Goal: Transaction & Acquisition: Purchase product/service

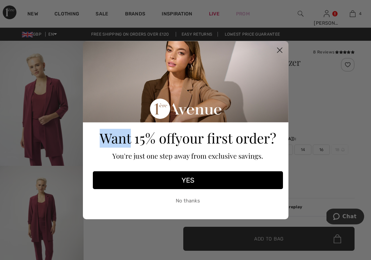
click at [280, 48] on circle "Close dialog" at bounding box center [279, 49] width 11 height 11
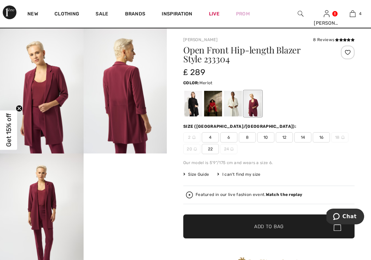
scroll to position [11, 0]
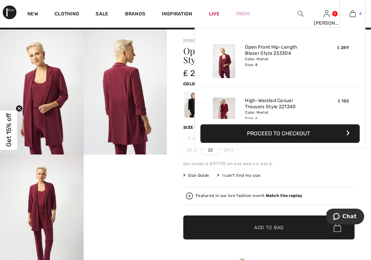
click at [354, 13] on img at bounding box center [353, 14] width 6 height 8
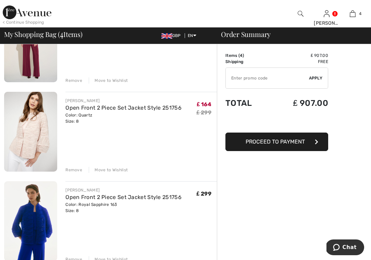
scroll to position [188, 0]
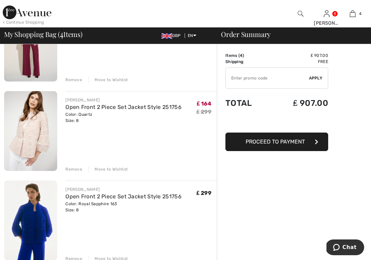
click at [74, 168] on div "Remove" at bounding box center [73, 169] width 17 height 6
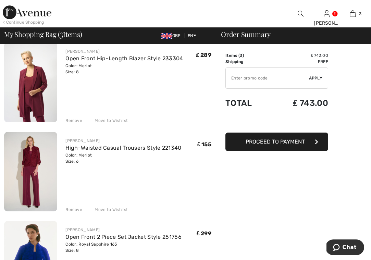
scroll to position [61, 0]
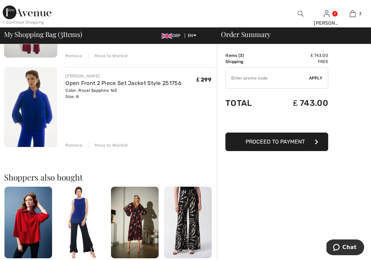
scroll to position [219, 0]
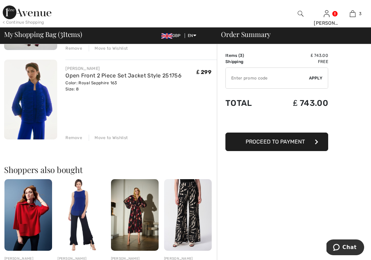
click at [76, 137] on div "Remove" at bounding box center [73, 138] width 17 height 6
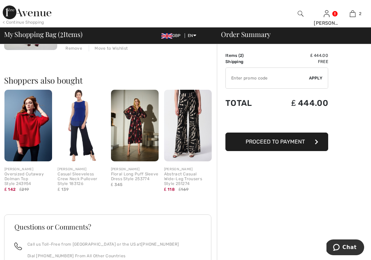
click at [249, 82] on input "TEXT" at bounding box center [267, 78] width 83 height 21
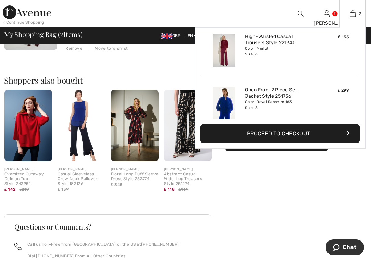
scroll to position [54, 0]
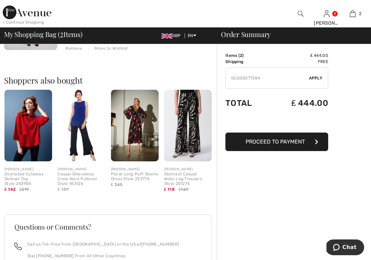
type input "GC005077284"
click at [316, 77] on span "Apply" at bounding box center [316, 78] width 14 height 6
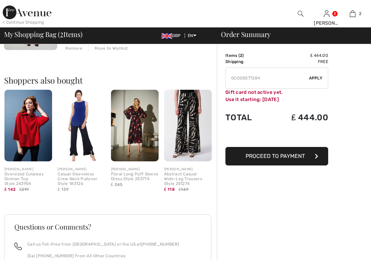
scroll to position [0, 0]
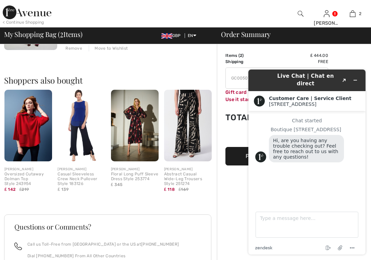
click at [188, 71] on div "Shoppers also bought Quick view JOSEPH RIBKOFF Oversized Cutaway Dolman Top Sty…" at bounding box center [110, 129] width 213 height 138
click at [146, 68] on div "Shoppers also bought Quick view JOSEPH RIBKOFF Oversized Cutaway Dolman Top Sty…" at bounding box center [110, 129] width 213 height 138
click at [182, 55] on div "JOSEPH RIBKOFF Open Front Hip-Length Blazer Style 233304 Color: Merlot Size: 8 …" at bounding box center [110, 126] width 213 height 490
